Goal: Transaction & Acquisition: Book appointment/travel/reservation

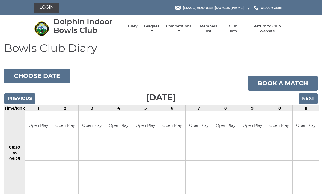
click at [49, 7] on link "Login" at bounding box center [46, 8] width 25 height 10
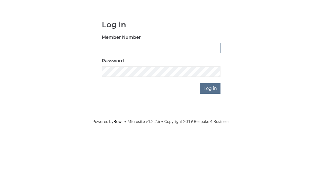
type input "3354"
click at [211, 129] on input "Log in" at bounding box center [210, 134] width 20 height 10
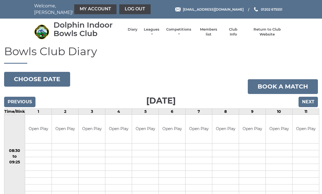
click at [87, 10] on link "My Account" at bounding box center [95, 9] width 42 height 10
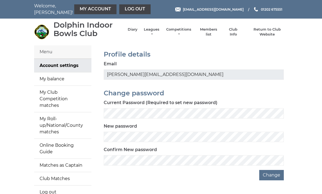
click at [63, 79] on link "My balance" at bounding box center [62, 78] width 57 height 13
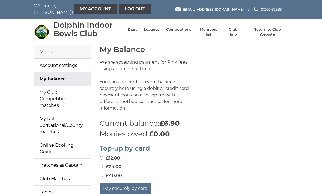
click at [135, 32] on link "Diary" at bounding box center [133, 29] width 10 height 5
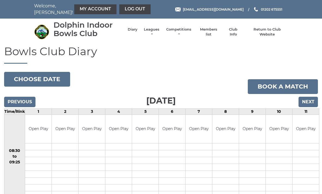
click at [287, 86] on link "Book a match" at bounding box center [283, 86] width 70 height 15
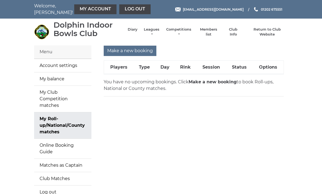
click at [131, 48] on input "Make a new booking" at bounding box center [130, 51] width 53 height 10
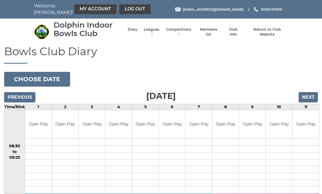
click at [310, 97] on input "Next" at bounding box center [308, 97] width 19 height 10
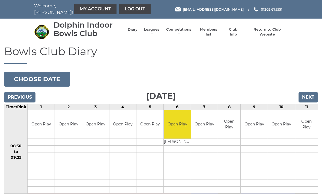
click at [310, 95] on input "Next" at bounding box center [308, 97] width 19 height 10
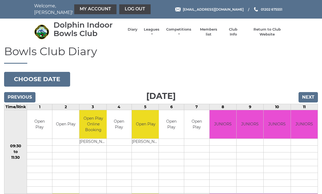
click at [314, 94] on input "Next" at bounding box center [308, 97] width 19 height 10
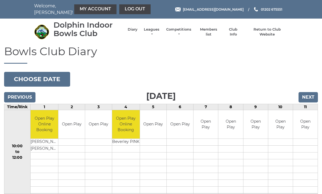
click at [311, 95] on input "Next" at bounding box center [308, 97] width 19 height 10
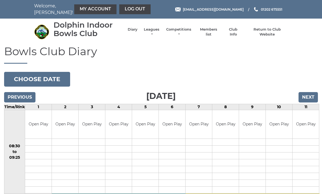
click at [311, 93] on input "Next" at bounding box center [308, 97] width 19 height 10
click at [312, 94] on input "Next" at bounding box center [308, 97] width 19 height 10
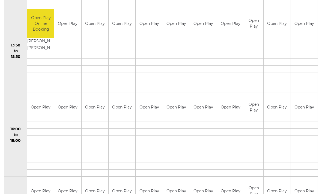
scroll to position [352, 0]
click at [0, 0] on div "Book slot" at bounding box center [0, 0] width 0 height 0
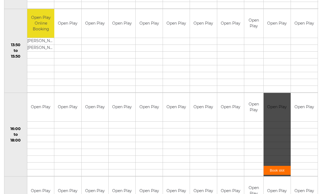
click at [278, 167] on link "Book slot" at bounding box center [277, 170] width 27 height 9
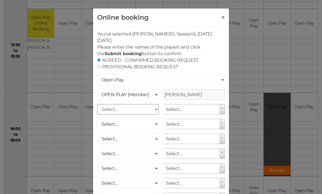
click at [154, 111] on select "Select... OPEN PLAY (Member) OPEN PLAY (Visitor) SPOONS (Member) SPOONS (Visito…" at bounding box center [127, 109] width 61 height 10
select select "1_12"
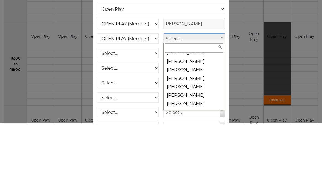
scroll to position [5064, 0]
select select "1365"
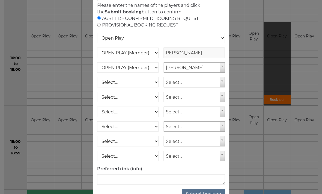
scroll to position [42, 0]
click at [208, 194] on button "Submit booking" at bounding box center [203, 194] width 43 height 10
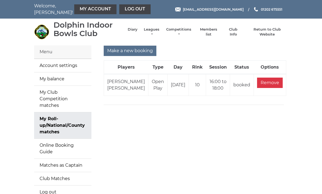
click at [123, 5] on link "Log out" at bounding box center [134, 9] width 31 height 10
